Goal: Information Seeking & Learning: Learn about a topic

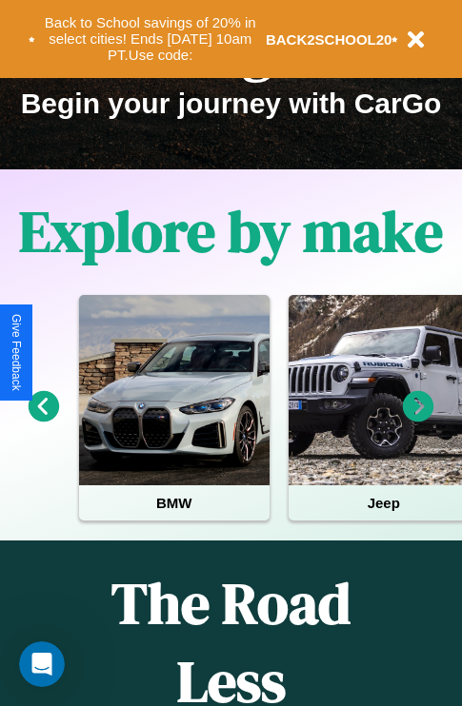
scroll to position [293, 0]
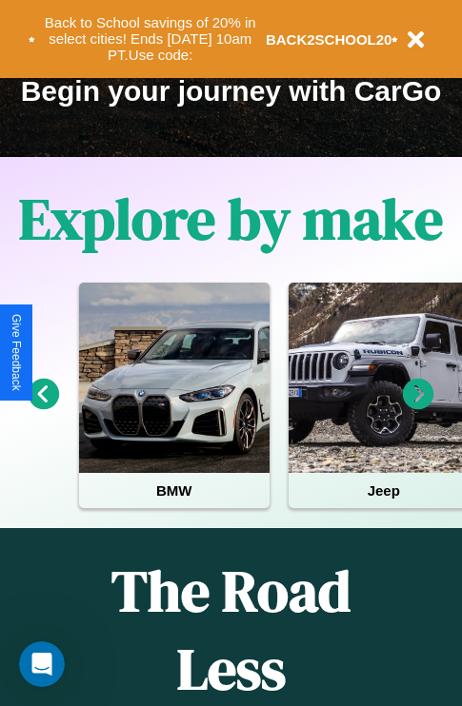
click at [43, 407] on icon at bounding box center [44, 394] width 31 height 31
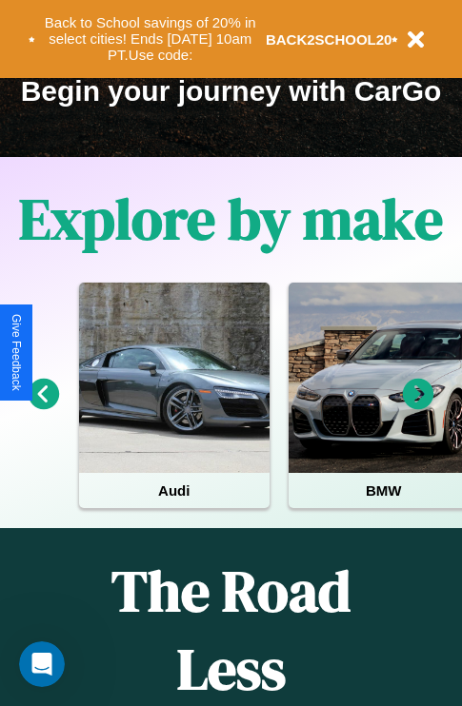
click at [418, 407] on icon at bounding box center [418, 394] width 31 height 31
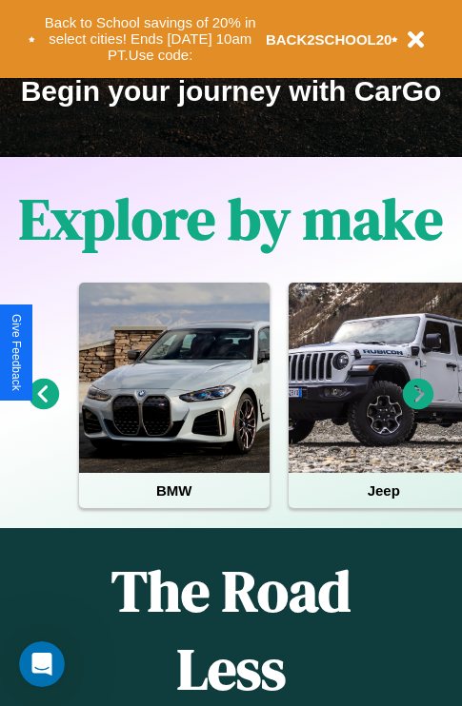
click at [43, 407] on icon at bounding box center [44, 394] width 31 height 31
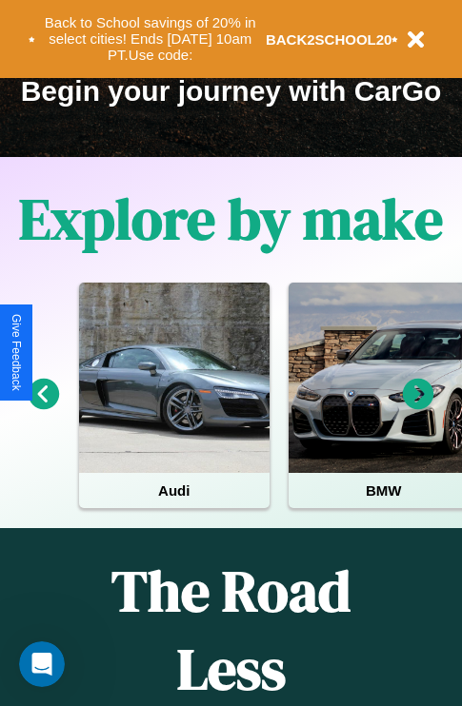
click at [418, 407] on icon at bounding box center [418, 394] width 31 height 31
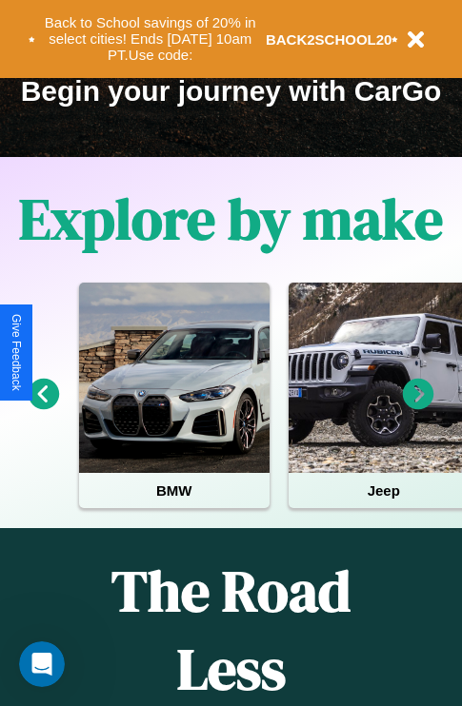
click at [418, 407] on icon at bounding box center [418, 394] width 31 height 31
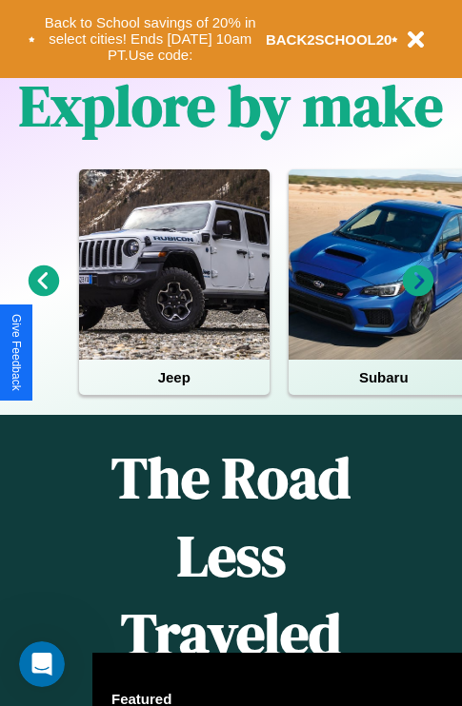
scroll to position [2307, 0]
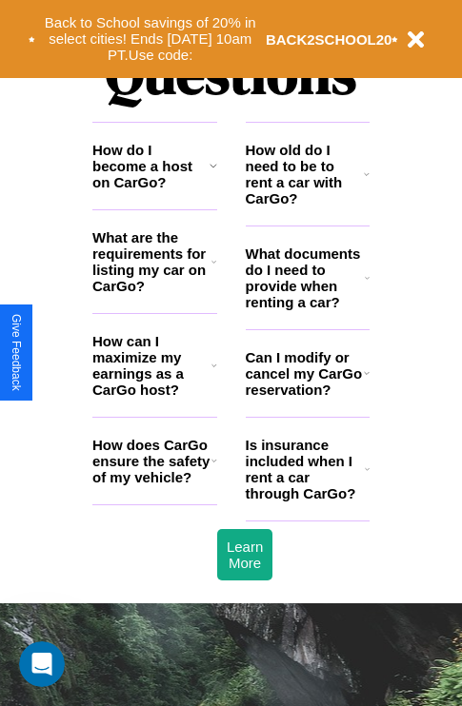
click at [154, 486] on h3 "How does CarGo ensure the safety of my vehicle?" at bounding box center [151, 461] width 119 height 49
click at [367, 286] on icon at bounding box center [367, 277] width 5 height 15
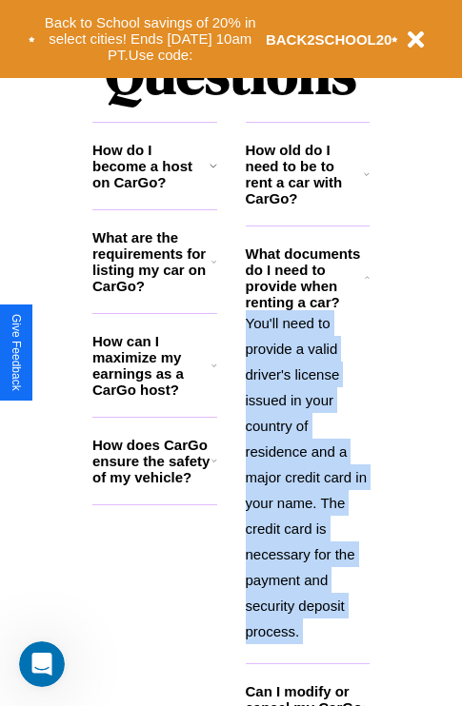
scroll to position [2443, 0]
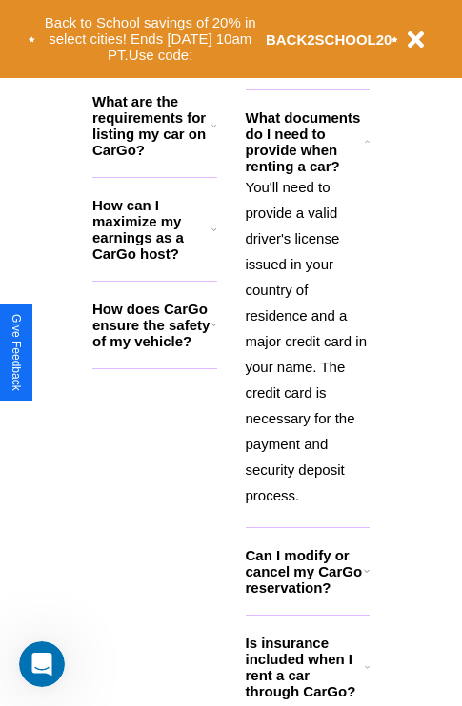
click at [367, 675] on icon at bounding box center [367, 667] width 5 height 15
